Goal: Use online tool/utility: Use online tool/utility

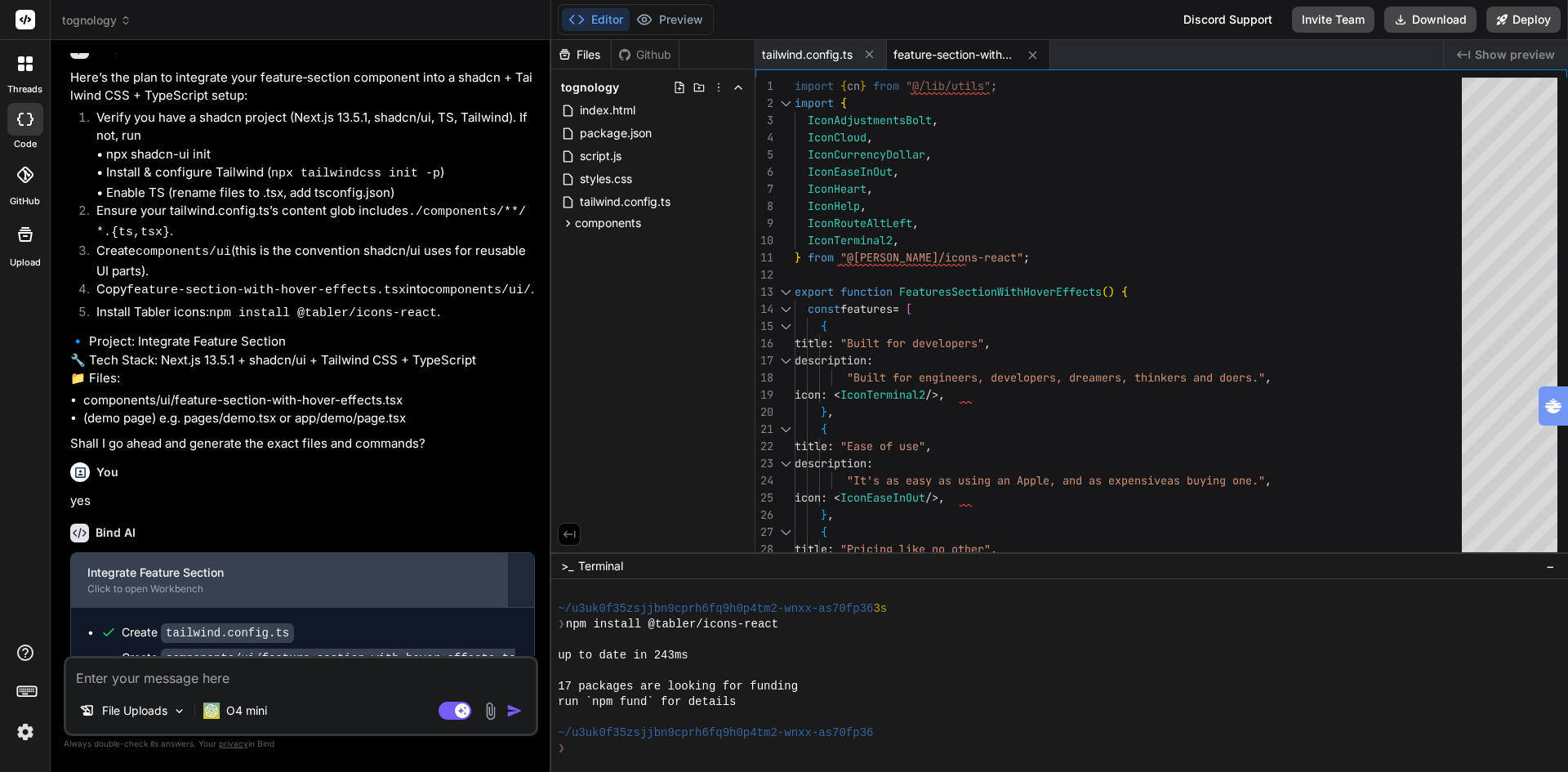
scroll to position [3420, 0]
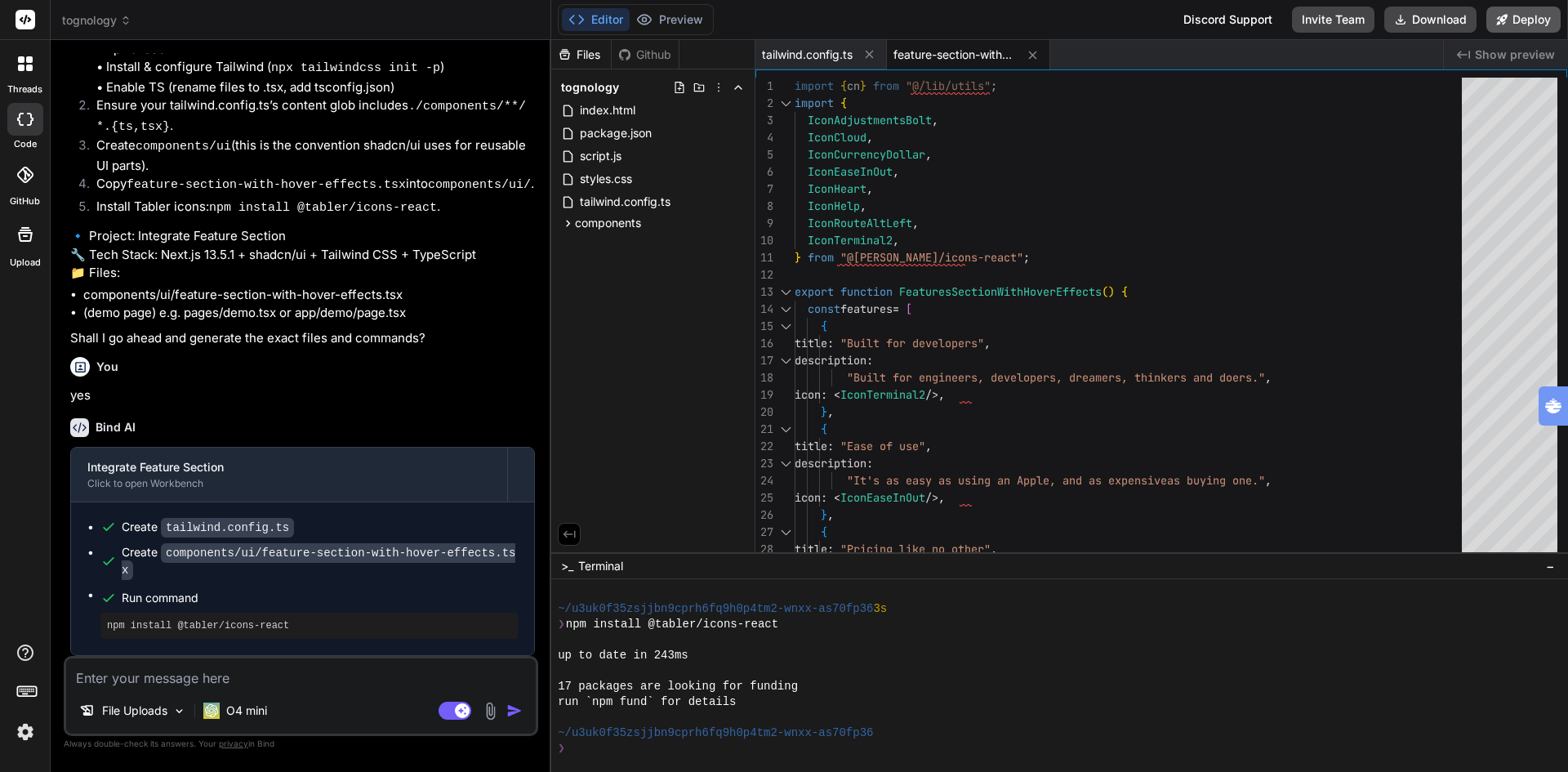
click at [1524, 17] on button "Deploy" at bounding box center [1524, 19] width 75 height 26
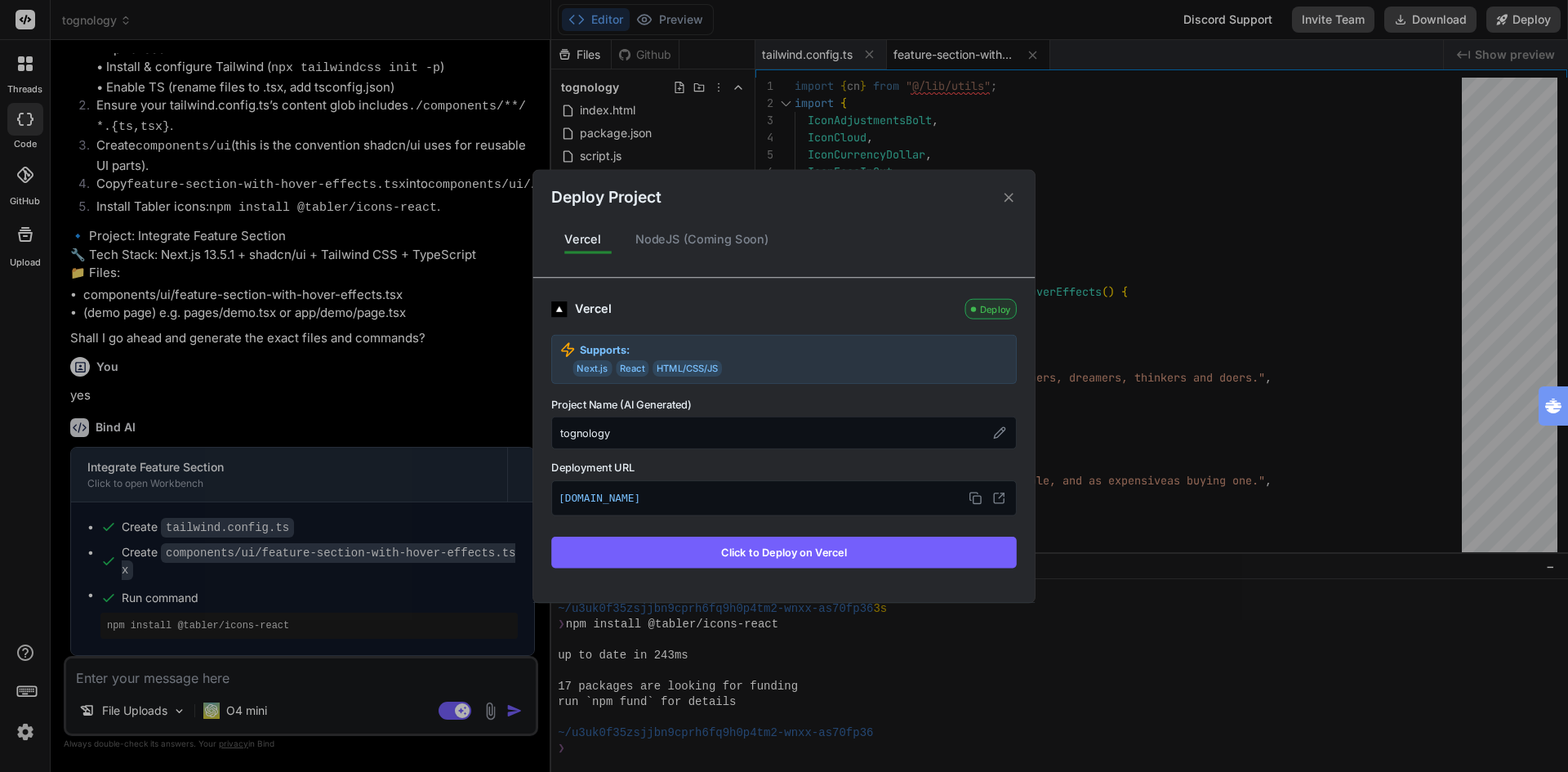
click at [793, 548] on button "Click to Deploy on Vercel" at bounding box center [784, 552] width 466 height 31
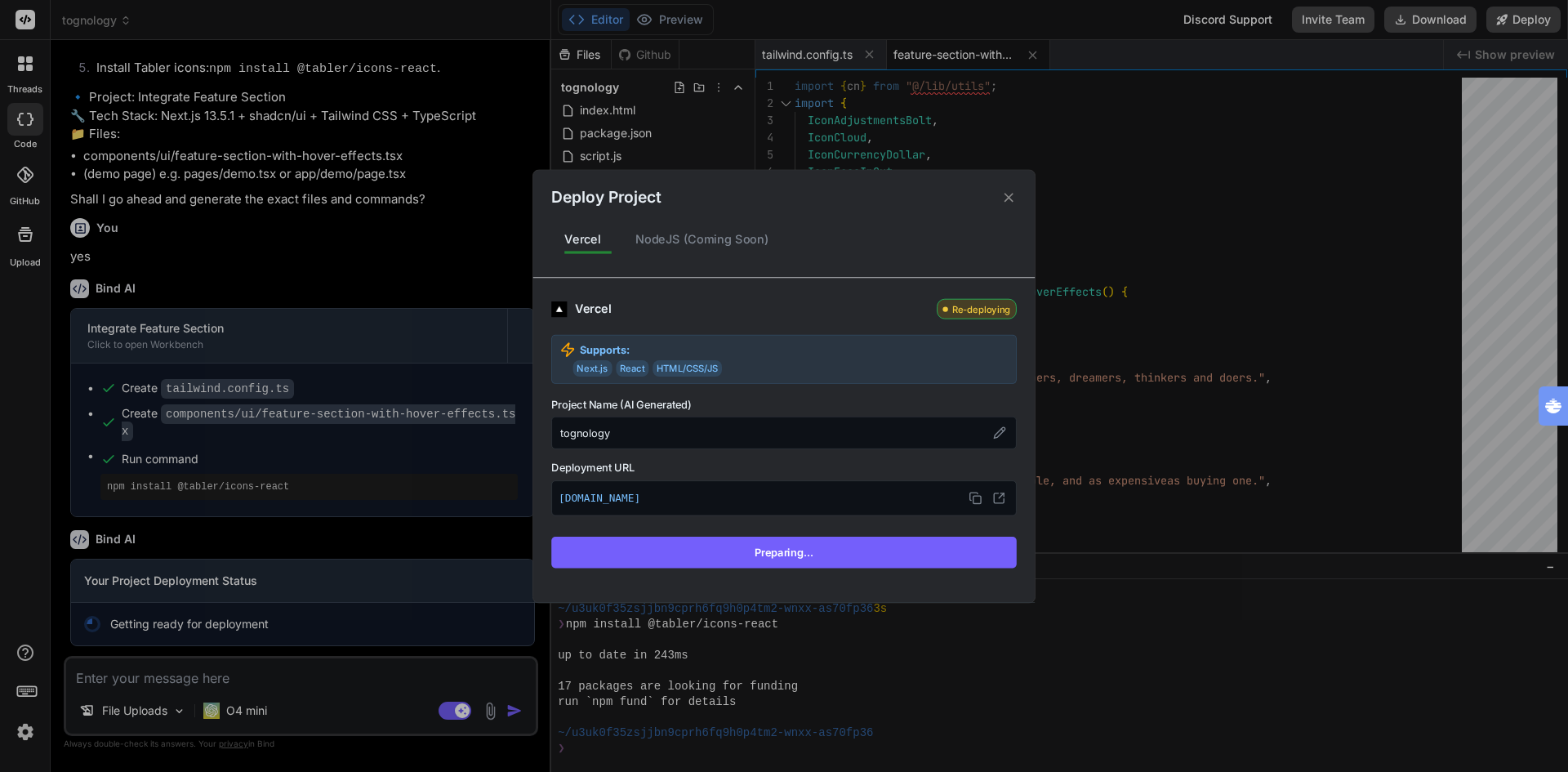
scroll to position [3563, 0]
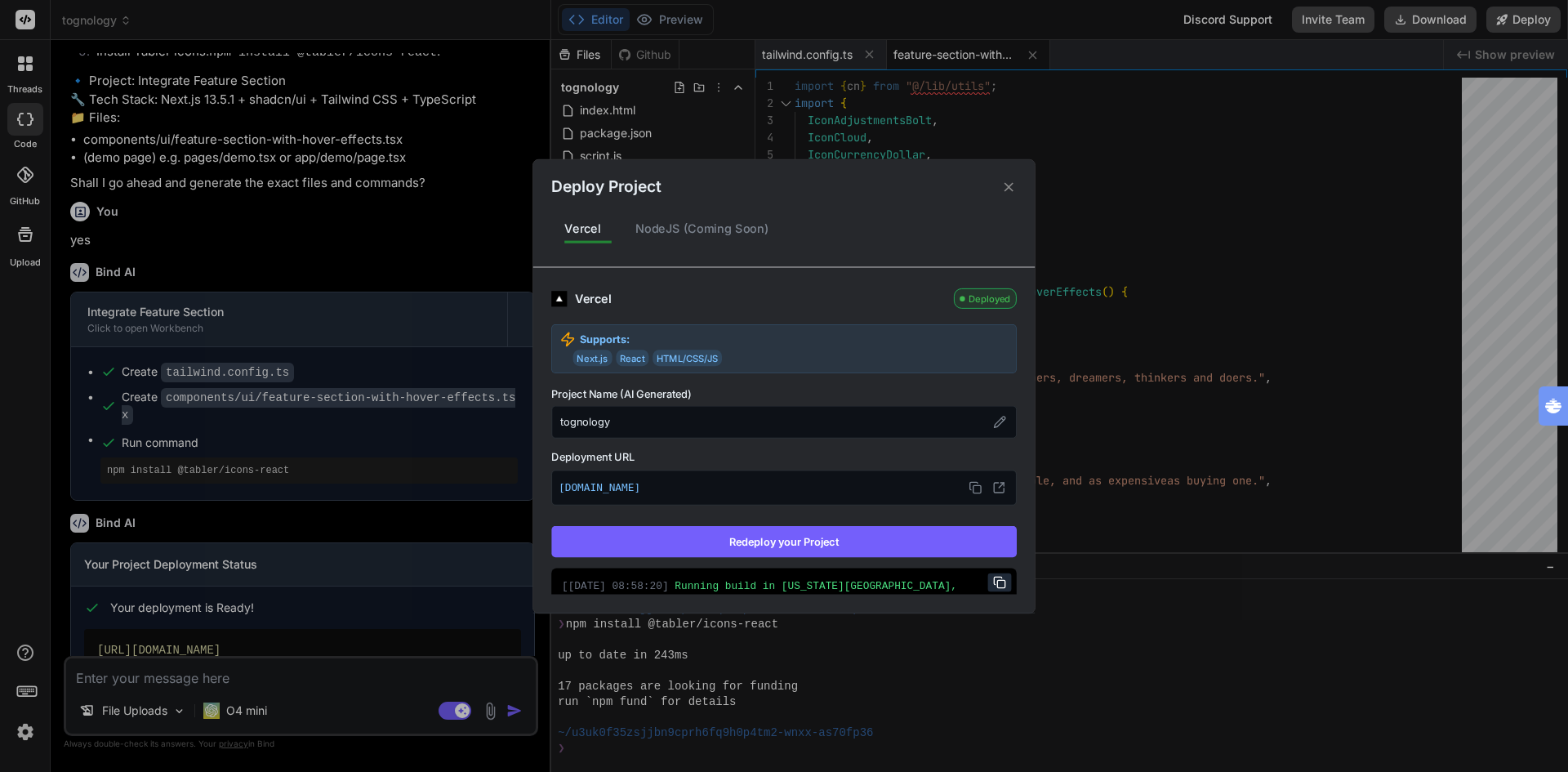
type textarea "x"
click at [1008, 185] on icon at bounding box center [1009, 187] width 16 height 16
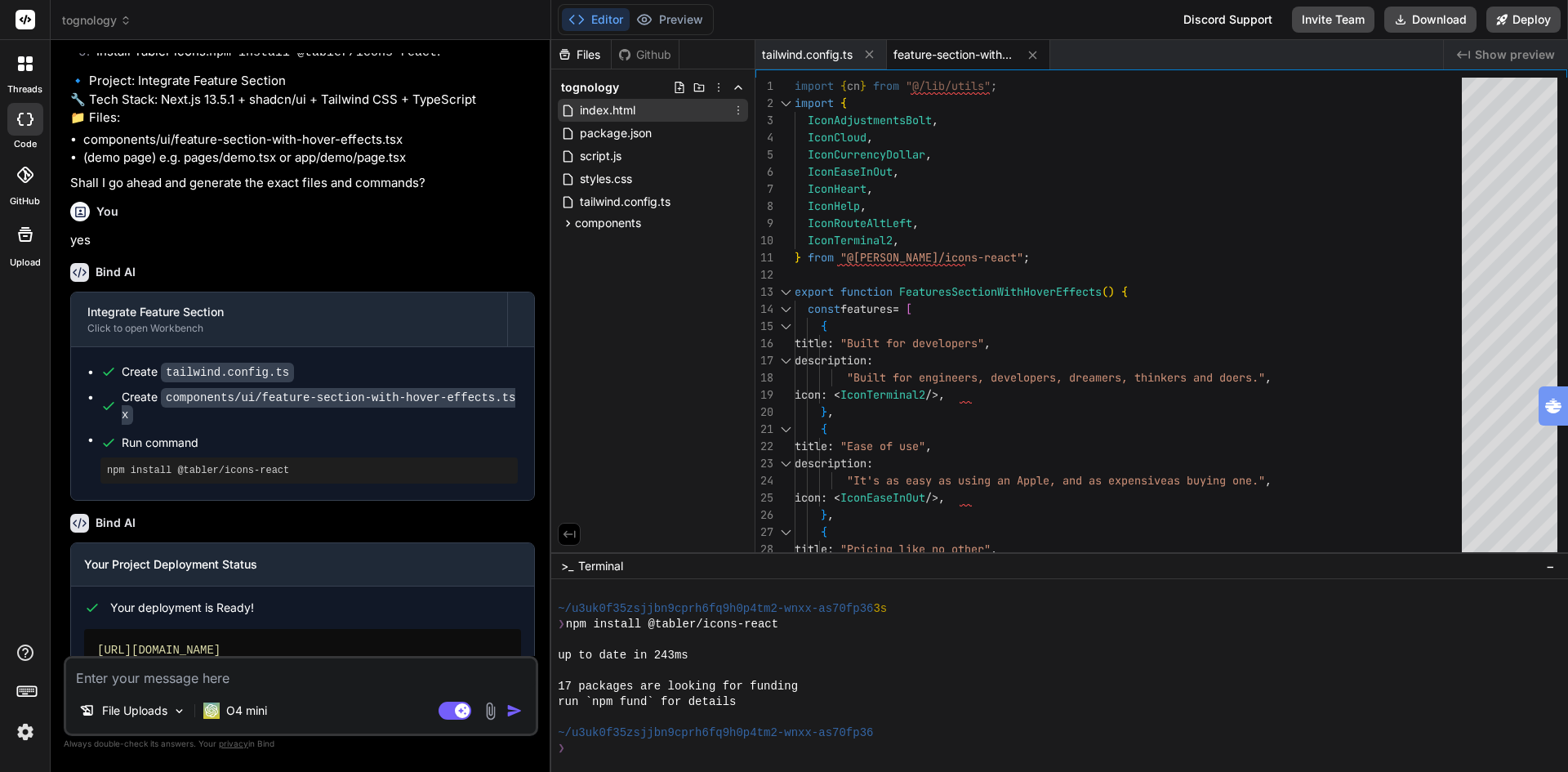
click at [623, 105] on span "index.html" at bounding box center [607, 110] width 59 height 19
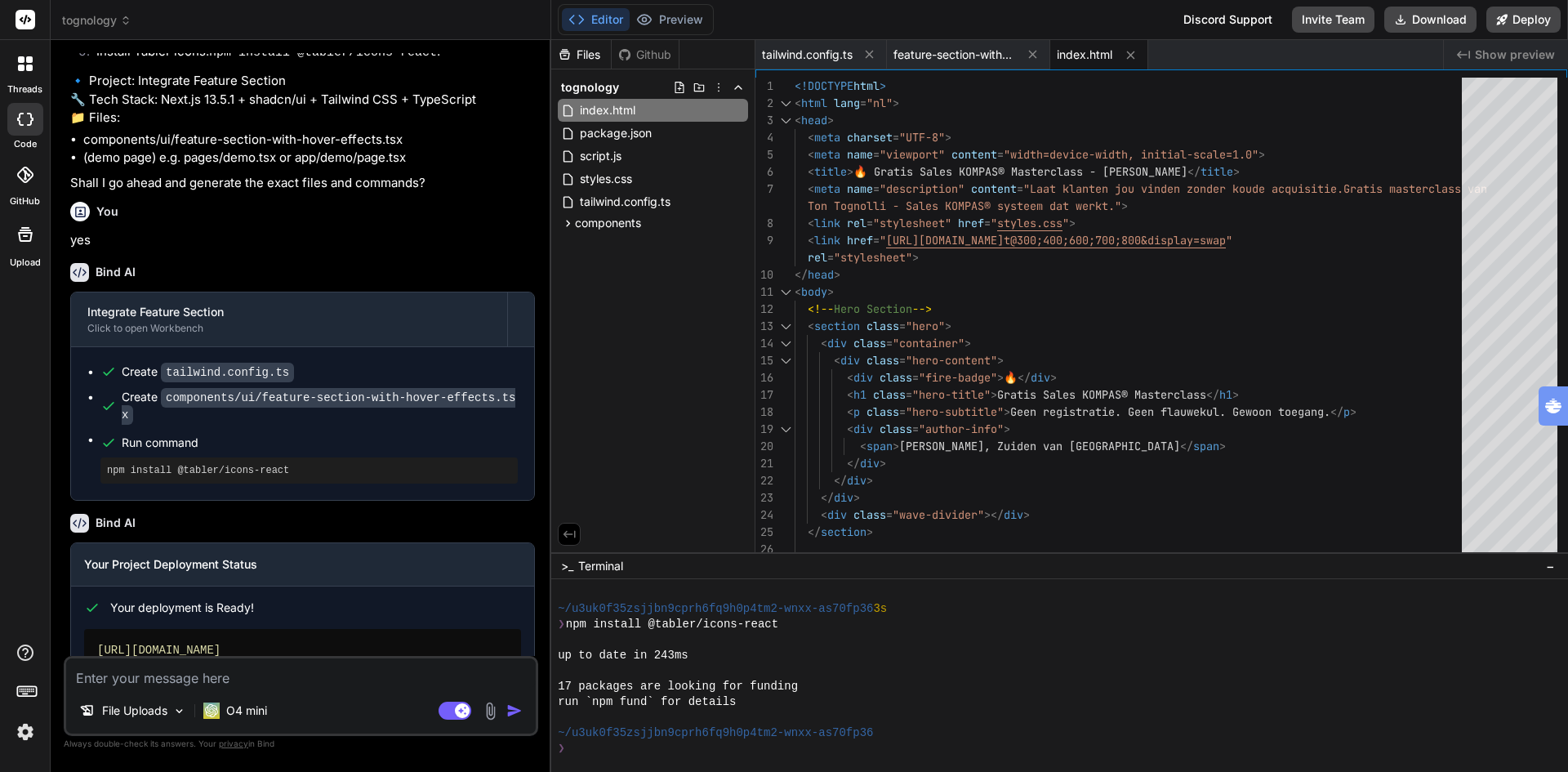
click at [1071, 53] on span "index.html" at bounding box center [1085, 55] width 55 height 17
click at [1081, 54] on span "index.html" at bounding box center [1085, 55] width 55 height 17
click at [1128, 51] on icon at bounding box center [1131, 55] width 14 height 14
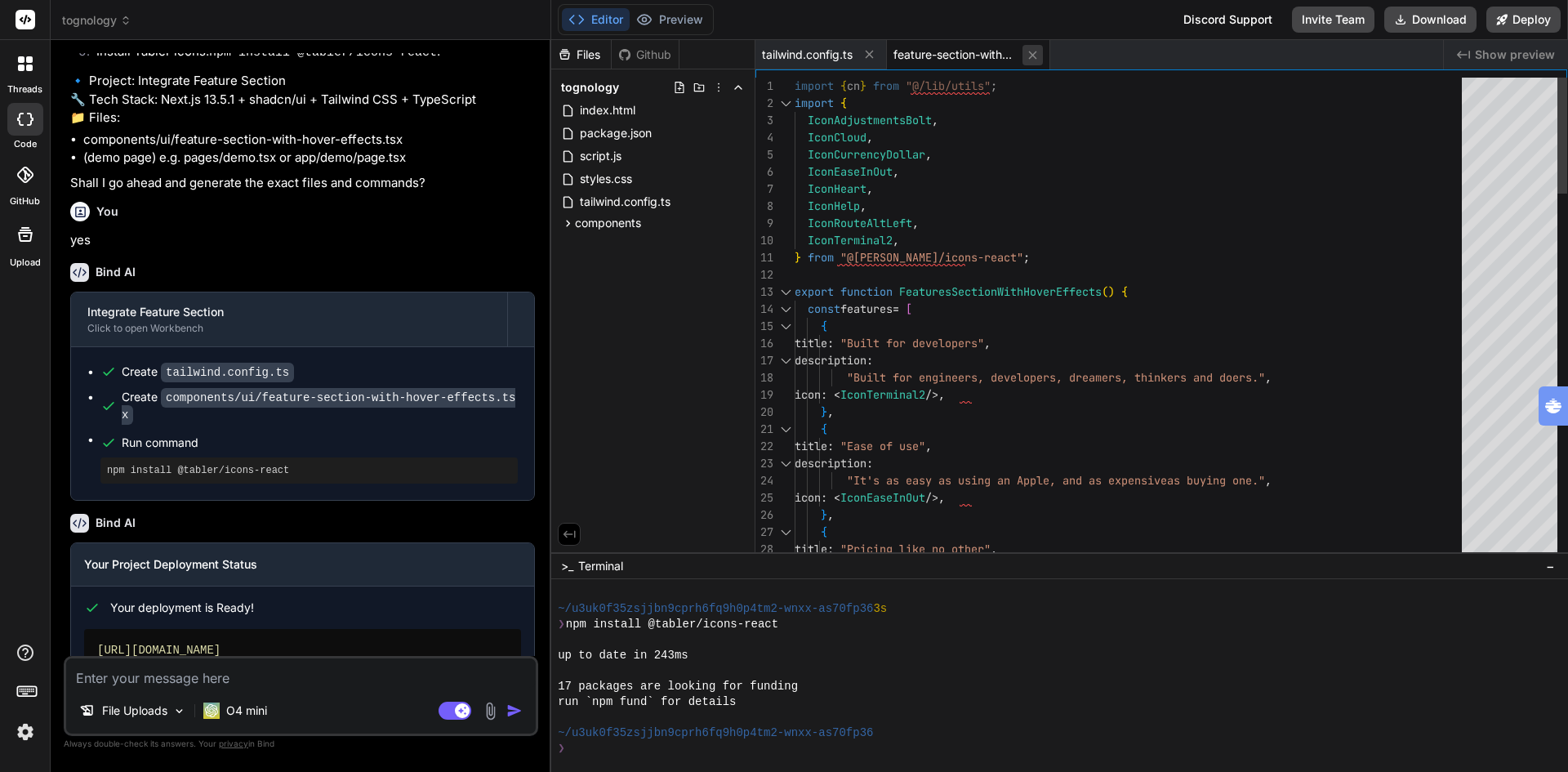
click at [1037, 49] on icon at bounding box center [1033, 55] width 14 height 14
type textarea "theme: { extend: {}, }, plugins: [], } export default config"
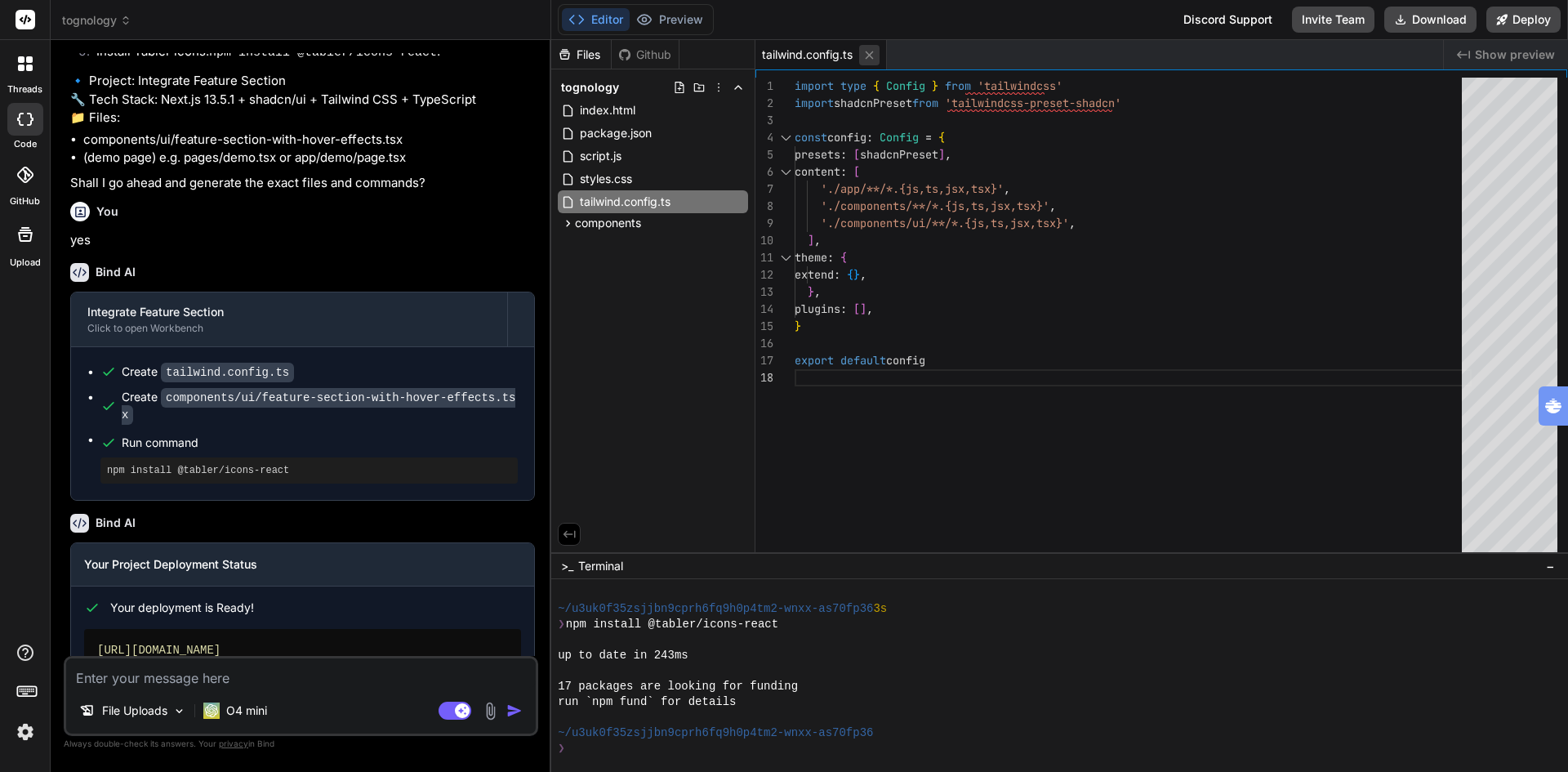
click at [871, 54] on icon at bounding box center [870, 54] width 8 height 8
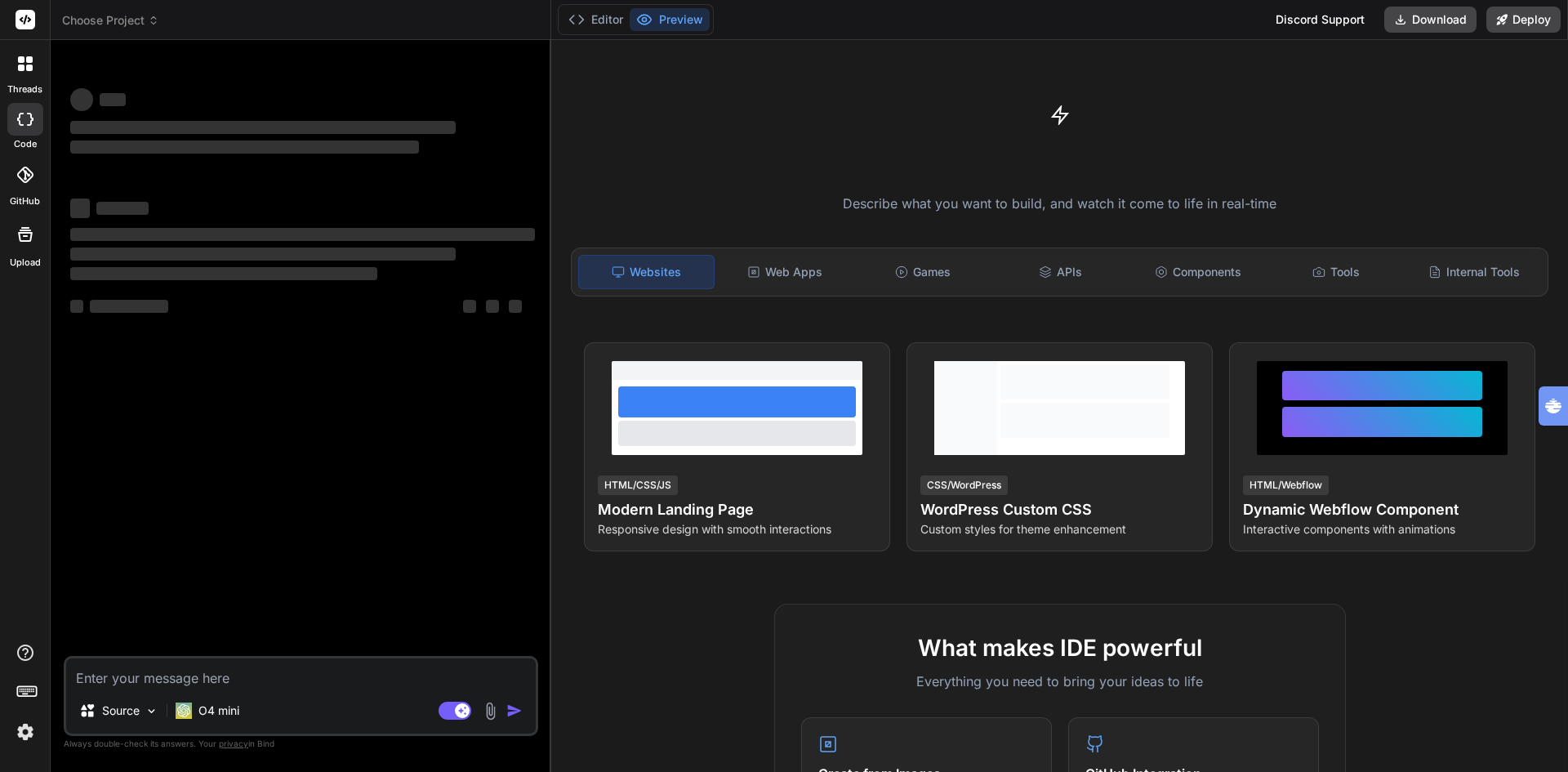
type textarea "x"
